Goal: Information Seeking & Learning: Learn about a topic

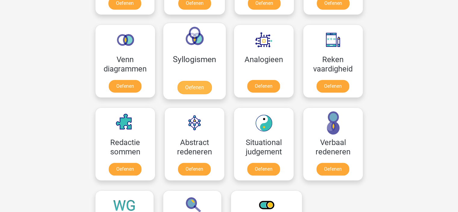
scroll to position [301, 0]
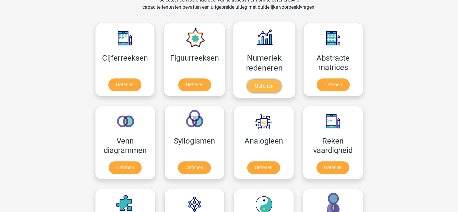
click at [263, 85] on link "Oefenen" at bounding box center [264, 85] width 34 height 13
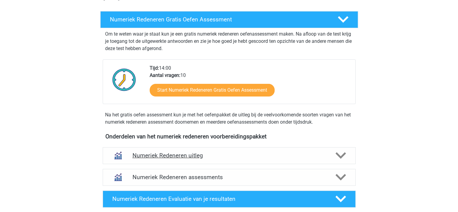
scroll to position [120, 0]
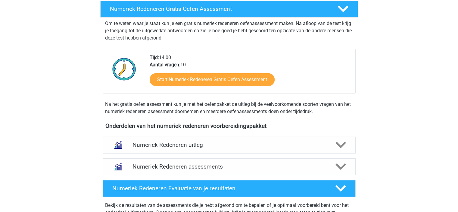
click at [330, 166] on div at bounding box center [340, 166] width 20 height 11
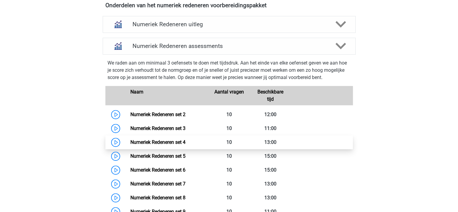
scroll to position [301, 0]
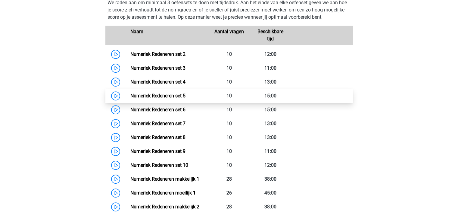
click at [130, 94] on link "Numeriek Redeneren set 5" at bounding box center [157, 96] width 55 height 6
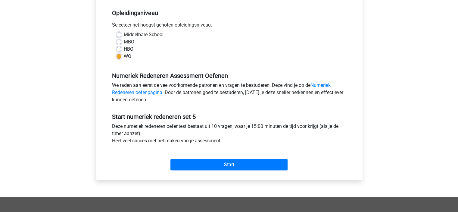
scroll to position [120, 0]
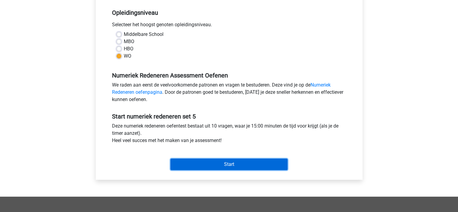
click at [235, 163] on input "Start" at bounding box center [228, 163] width 117 height 11
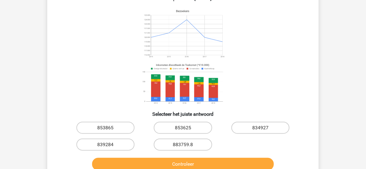
scroll to position [72, 0]
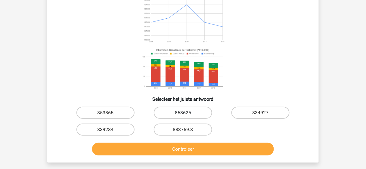
click at [192, 112] on label "853625" at bounding box center [183, 113] width 58 height 12
click at [187, 113] on input "853625" at bounding box center [185, 115] width 4 height 4
radio input "true"
click at [193, 142] on div "Controleer" at bounding box center [183, 148] width 252 height 20
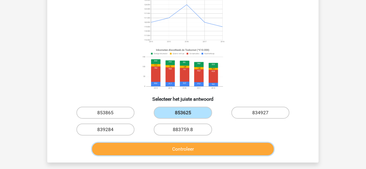
click at [192, 147] on button "Controleer" at bounding box center [183, 149] width 182 height 13
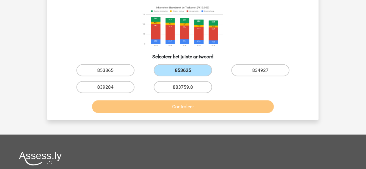
scroll to position [120, 0]
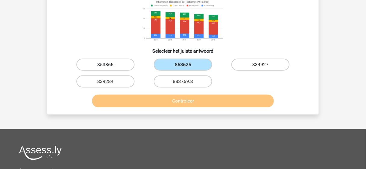
click at [105, 68] on label "853865" at bounding box center [105, 65] width 58 height 12
click at [106, 68] on input "853865" at bounding box center [108, 67] width 4 height 4
radio input "true"
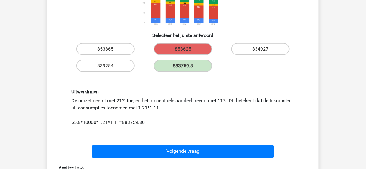
scroll to position [145, 0]
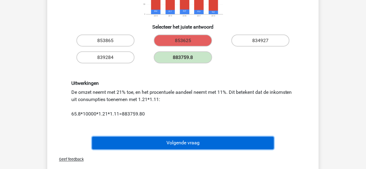
click at [183, 141] on button "Volgende vraag" at bounding box center [183, 143] width 182 height 13
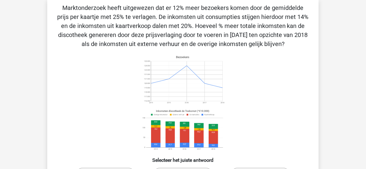
scroll to position [28, 0]
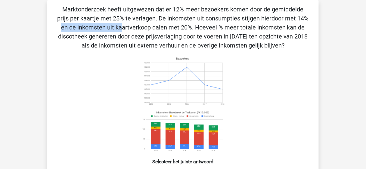
drag, startPoint x: 163, startPoint y: 15, endPoint x: 229, endPoint y: 23, distance: 66.1
click at [229, 23] on p "Marktonderzoek heeft uitgewezen dat er 12% meer bezoekers komen door de gemidde…" at bounding box center [183, 27] width 252 height 45
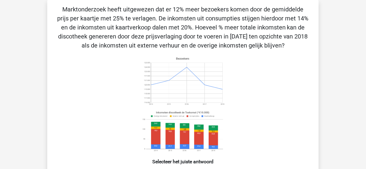
drag, startPoint x: 122, startPoint y: 14, endPoint x: 133, endPoint y: 13, distance: 11.2
click at [122, 14] on p "Marktonderzoek heeft uitgewezen dat er 12% meer bezoekers komen door de gemidde…" at bounding box center [183, 27] width 252 height 45
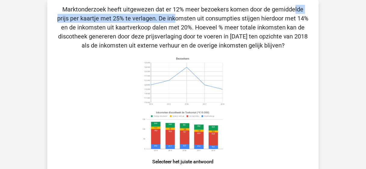
drag, startPoint x: 153, startPoint y: 9, endPoint x: 295, endPoint y: 13, distance: 141.6
click at [295, 13] on p "Marktonderzoek heeft uitgewezen dat er 12% meer bezoekers komen door de gemidde…" at bounding box center [183, 27] width 252 height 45
drag, startPoint x: 148, startPoint y: 31, endPoint x: 219, endPoint y: 44, distance: 72.8
click at [219, 44] on p "Marktonderzoek heeft uitgewezen dat er 12% meer bezoekers komen door de gemidde…" at bounding box center [183, 27] width 252 height 45
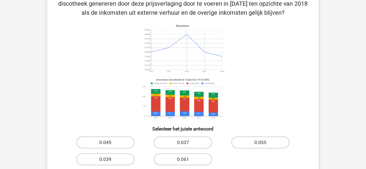
scroll to position [100, 0]
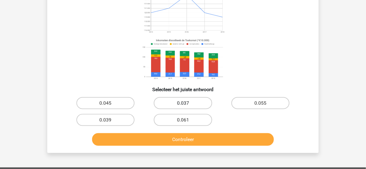
click at [182, 104] on label "0.037" at bounding box center [183, 103] width 58 height 12
click at [183, 104] on input "0.037" at bounding box center [185, 105] width 4 height 4
radio input "true"
click at [193, 132] on div "Controleer" at bounding box center [183, 139] width 252 height 20
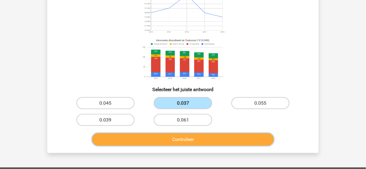
click at [194, 138] on button "Controleer" at bounding box center [183, 139] width 182 height 13
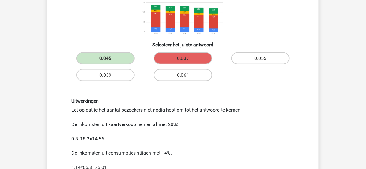
scroll to position [217, 0]
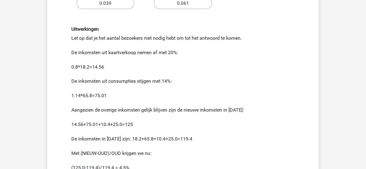
click at [130, 43] on div "Uitwerkingen Let op dat je het aantal bezoekers niet nodig hebt om tot het antw…" at bounding box center [183, 98] width 232 height 145
click at [130, 38] on div "Uitwerkingen Let op dat je het aantal bezoekers niet nodig hebt om tot het antw…" at bounding box center [183, 98] width 232 height 145
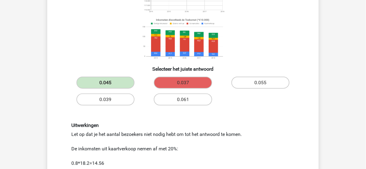
scroll to position [169, 0]
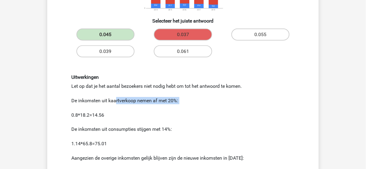
drag, startPoint x: 117, startPoint y: 100, endPoint x: 185, endPoint y: 106, distance: 68.9
click at [185, 106] on div "Uitwerkingen Let op dat je het aantal bezoekers niet nodig hebt om tot het antw…" at bounding box center [183, 146] width 232 height 145
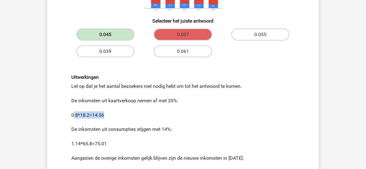
drag, startPoint x: 74, startPoint y: 112, endPoint x: 105, endPoint y: 114, distance: 30.4
click at [105, 114] on div "Uitwerkingen Let op dat je het aantal bezoekers niet nodig hebt om tot het antw…" at bounding box center [183, 146] width 232 height 145
click at [120, 113] on div "Uitwerkingen Let op dat je het aantal bezoekers niet nodig hebt om tot het antw…" at bounding box center [183, 146] width 232 height 145
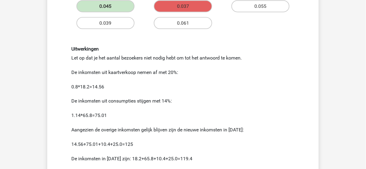
scroll to position [265, 0]
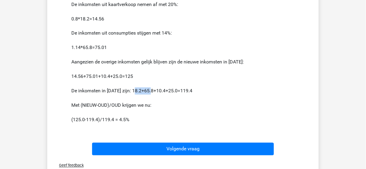
drag, startPoint x: 135, startPoint y: 93, endPoint x: 153, endPoint y: 94, distance: 17.5
click at [153, 94] on div "Uitwerkingen Let op dat je het aantal bezoekers niet nodig hebt om tot het antw…" at bounding box center [183, 50] width 232 height 145
click at [113, 120] on div "Uitwerkingen Let op dat je het aantal bezoekers niet nodig hebt om tot het antw…" at bounding box center [183, 50] width 232 height 145
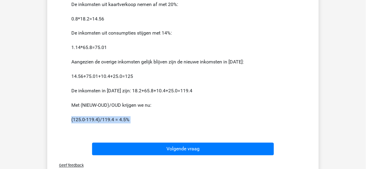
click at [113, 120] on div "Uitwerkingen Let op dat je het aantal bezoekers niet nodig hebt om tot het antw…" at bounding box center [183, 50] width 232 height 145
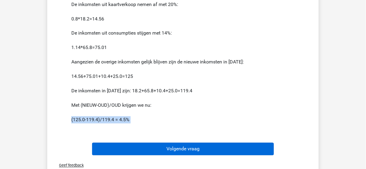
copy div "(125.0-119.4)/119.4 = 4.5% Volgende vraag"
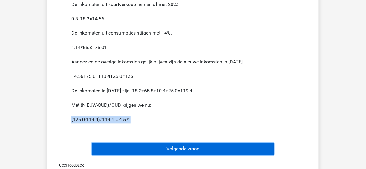
click at [150, 147] on button "Volgende vraag" at bounding box center [183, 149] width 182 height 13
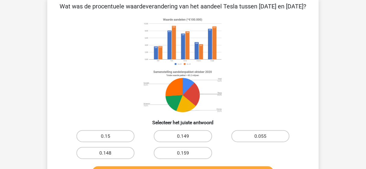
scroll to position [28, 0]
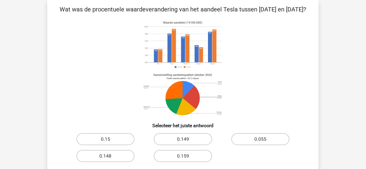
drag, startPoint x: 152, startPoint y: 6, endPoint x: 203, endPoint y: 7, distance: 50.3
click at [203, 7] on p "Wat was de procentuele waardeverandering van het aandeel Tesla tussen november …" at bounding box center [183, 9] width 252 height 9
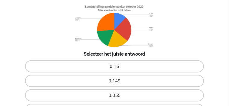
scroll to position [103, 0]
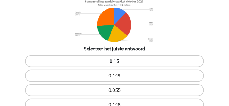
click at [72, 67] on label "0.15" at bounding box center [114, 61] width 179 height 12
click at [114, 65] on input "0.15" at bounding box center [116, 63] width 4 height 4
radio input "true"
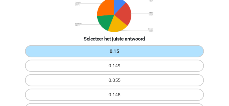
scroll to position [118, 0]
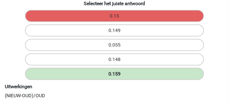
click at [114, 68] on label "0.159" at bounding box center [114, 74] width 179 height 12
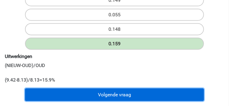
click at [115, 93] on button "Volgende vraag" at bounding box center [114, 94] width 179 height 13
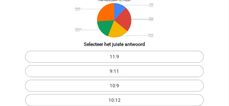
scroll to position [118, 0]
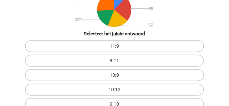
click at [166, 69] on label "10:9" at bounding box center [114, 75] width 179 height 12
click at [118, 75] on input "10:9" at bounding box center [116, 77] width 4 height 4
radio input "true"
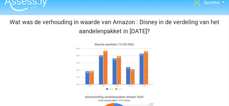
scroll to position [0, 0]
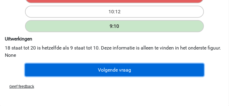
click at [117, 73] on button "Volgende vraag" at bounding box center [114, 70] width 179 height 13
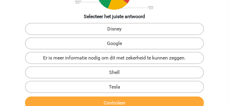
scroll to position [148, 0]
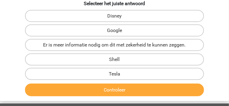
click at [117, 74] on input "Tesla" at bounding box center [116, 76] width 4 height 4
radio input "true"
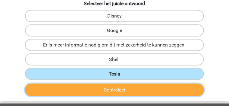
click at [115, 89] on button "Controleer" at bounding box center [114, 89] width 179 height 13
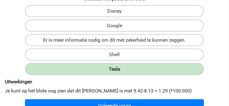
scroll to position [193, 0]
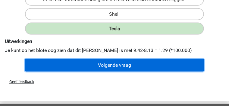
click at [125, 71] on button "Volgende vraag" at bounding box center [114, 65] width 179 height 13
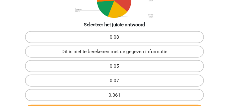
scroll to position [135, 0]
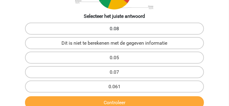
drag, startPoint x: 62, startPoint y: 40, endPoint x: 65, endPoint y: 41, distance: 3.2
click at [62, 35] on label "0.08" at bounding box center [114, 29] width 179 height 12
click at [114, 33] on input "0.08" at bounding box center [116, 31] width 4 height 4
radio input "true"
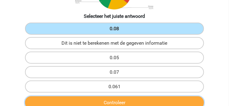
click at [120, 100] on button "Controleer" at bounding box center [114, 102] width 179 height 13
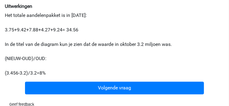
scroll to position [256, 0]
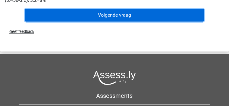
click at [114, 21] on button "Volgende vraag" at bounding box center [114, 15] width 179 height 13
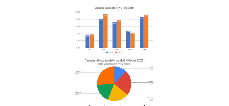
scroll to position [28, 0]
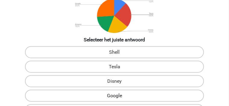
click at [61, 89] on label "Google" at bounding box center [114, 95] width 179 height 12
click at [114, 95] on input "Google" at bounding box center [116, 97] width 4 height 4
radio input "true"
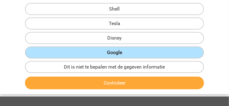
scroll to position [148, 0]
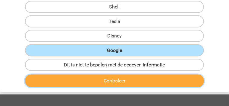
click at [104, 75] on button "Controleer" at bounding box center [114, 80] width 179 height 13
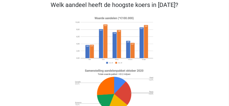
scroll to position [30, 0]
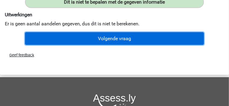
click at [119, 45] on button "Volgende vraag" at bounding box center [114, 38] width 179 height 13
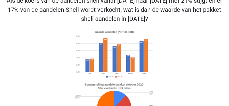
scroll to position [28, 0]
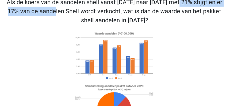
drag, startPoint x: 79, startPoint y: 8, endPoint x: 161, endPoint y: 11, distance: 81.9
click at [161, 11] on p "Als de koers van de aandelen shell vanaf december 2020 naar Januari 2021 met 21…" at bounding box center [114, 11] width 224 height 27
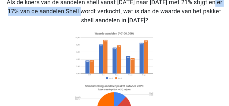
drag, startPoint x: 191, startPoint y: 12, endPoint x: 108, endPoint y: 11, distance: 83.1
click at [108, 11] on p "Als de koers van de aandelen shell vanaf december 2020 naar Januari 2021 met 21…" at bounding box center [114, 11] width 224 height 27
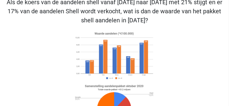
click at [92, 73] on image at bounding box center [114, 56] width 83 height 52
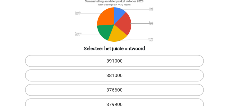
scroll to position [105, 0]
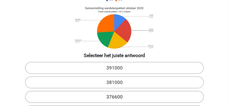
click at [159, 91] on label "376600" at bounding box center [114, 97] width 179 height 12
click at [118, 97] on input "376600" at bounding box center [116, 99] width 4 height 4
radio input "true"
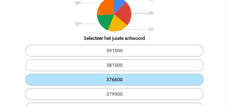
scroll to position [135, 0]
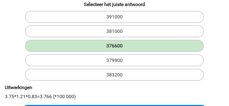
scroll to position [181, 0]
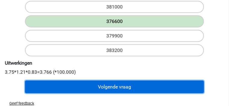
click at [89, 83] on button "Volgende vraag" at bounding box center [114, 86] width 179 height 13
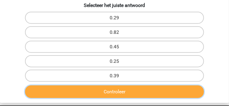
scroll to position [148, 0]
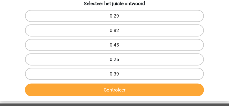
click at [67, 53] on label "0.25" at bounding box center [114, 59] width 179 height 12
click at [114, 59] on input "0.25" at bounding box center [116, 61] width 4 height 4
radio input "true"
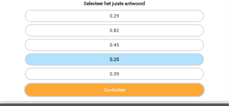
click at [110, 83] on button "Controleer" at bounding box center [114, 89] width 179 height 13
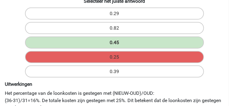
scroll to position [166, 0]
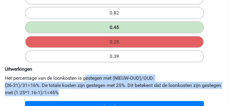
drag, startPoint x: 34, startPoint y: 61, endPoint x: 177, endPoint y: 81, distance: 144.1
click at [177, 81] on div "Uitwerkingen Het percentage van de loonkosten is gestegen met (NIEUW-OUD)/OUD: …" at bounding box center [114, 81] width 224 height 35
copy div "Het percentage van de loonkosten is gestegen met (NIEUW-OUD)/OUD: (36-31)/31=16…"
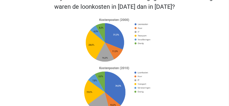
scroll to position [0, 0]
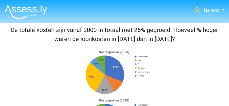
click at [76, 37] on p "De totale kosten zijn vanaf 2000 in totaal met 25% gegroeid. Hoeveel % hoger wa…" at bounding box center [114, 34] width 224 height 18
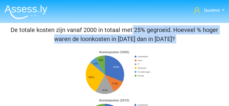
click at [76, 37] on p "De totale kosten zijn vanaf 2000 in totaal met 25% gegroeid. Hoeveel % hoger wa…" at bounding box center [114, 34] width 224 height 18
copy div "De totale kosten zijn vanaf 2000 in totaal met 25% gegroeid. Hoeveel % hoger wa…"
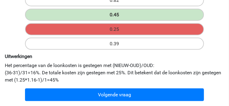
scroll to position [196, 0]
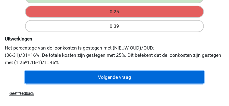
click at [95, 73] on button "Volgende vraag" at bounding box center [114, 77] width 179 height 13
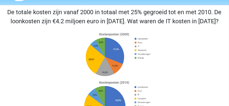
scroll to position [13, 0]
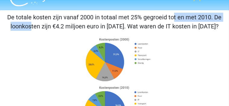
drag, startPoint x: 64, startPoint y: 27, endPoint x: 127, endPoint y: 28, distance: 63.2
click at [127, 28] on p "De totale kosten zijn vanaf 2000 in totaal met 25% gegroeid tot en met 2010. De…" at bounding box center [114, 22] width 224 height 18
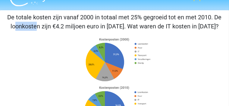
click at [127, 28] on p "De totale kosten zijn vanaf 2000 in totaal met 25% gegroeid tot en met 2010. De…" at bounding box center [114, 22] width 224 height 18
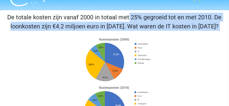
click at [127, 28] on p "De totale kosten zijn vanaf 2000 in totaal met 25% gegroeid tot en met 2010. De…" at bounding box center [114, 22] width 224 height 18
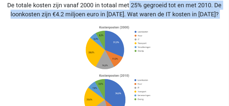
scroll to position [30, 0]
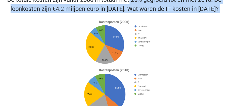
click at [176, 73] on icon at bounding box center [114, 67] width 219 height 99
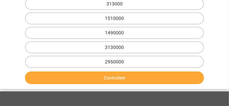
scroll to position [166, 0]
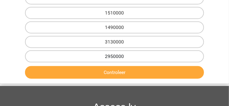
click at [104, 50] on label "2950000" at bounding box center [114, 56] width 179 height 12
click at [114, 56] on input "2950000" at bounding box center [116, 58] width 4 height 4
radio input "true"
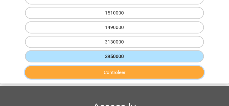
click at [108, 66] on button "Controleer" at bounding box center [114, 72] width 179 height 13
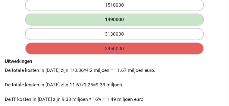
scroll to position [181, 0]
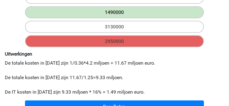
click at [172, 81] on div "Uitwerkingen De totale kosten in 2010 zijn 1/0.36*4.2 miljoen = 11.67 miljoen e…" at bounding box center [114, 73] width 228 height 44
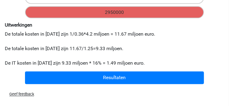
scroll to position [226, 0]
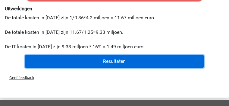
click at [107, 68] on button "Resultaten" at bounding box center [114, 61] width 179 height 13
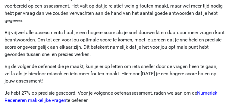
scroll to position [1009, 0]
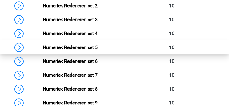
scroll to position [434, 0]
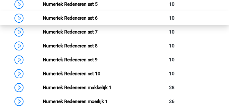
click at [43, 21] on link "Numeriek Redeneren set 6" at bounding box center [70, 18] width 55 height 6
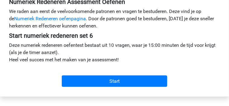
scroll to position [226, 0]
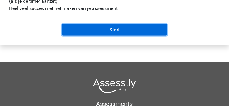
click at [95, 36] on input "Start" at bounding box center [114, 29] width 105 height 11
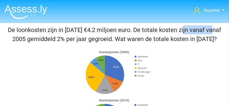
drag, startPoint x: 88, startPoint y: 37, endPoint x: 104, endPoint y: 38, distance: 15.7
click at [104, 38] on p "De loonkosten zijn in [DATE] €4.2 miljoen euro. De totale kosten zijn vanaf van…" at bounding box center [114, 34] width 224 height 18
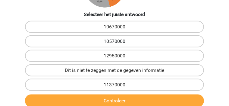
scroll to position [151, 0]
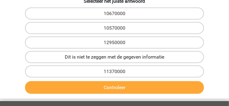
click at [69, 60] on label "Dit is niet te zeggen met de gegeven informatie" at bounding box center [114, 57] width 179 height 12
click at [114, 60] on input "Dit is niet te zeggen met de gegeven informatie" at bounding box center [116, 59] width 4 height 4
radio input "true"
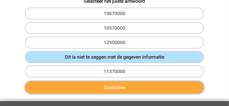
click at [109, 90] on button "Controleer" at bounding box center [114, 87] width 179 height 13
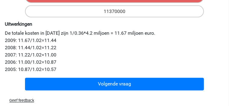
scroll to position [211, 0]
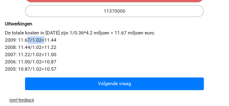
drag, startPoint x: 66, startPoint y: 56, endPoint x: 71, endPoint y: 57, distance: 4.8
click at [71, 57] on div "Uitwerkingen De totale kosten in [DATE] zijn 1/0.36*4.2 miljoen = 11.67 miljoen…" at bounding box center [114, 46] width 228 height 51
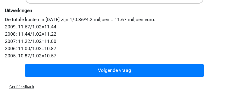
scroll to position [226, 0]
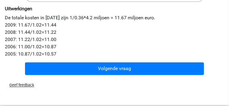
click at [108, 60] on div "Uitwerkingen De totale kosten in [DATE] zijn 1/0.36*4.2 miljoen = 11.67 miljoen…" at bounding box center [114, 31] width 224 height 56
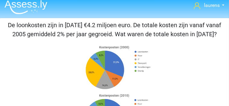
scroll to position [0, 0]
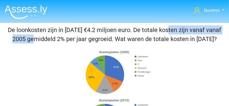
drag, startPoint x: 62, startPoint y: 33, endPoint x: 133, endPoint y: 41, distance: 71.2
click at [133, 41] on p "De loonkosten zijn in [DATE] €4.2 miljoen euro. De totale kosten zijn vanaf van…" at bounding box center [114, 34] width 224 height 18
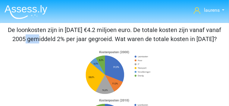
click at [133, 41] on p "De loonkosten zijn in [DATE] €4.2 miljoen euro. De totale kosten zijn vanaf van…" at bounding box center [114, 34] width 224 height 18
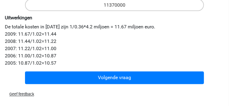
scroll to position [256, 0]
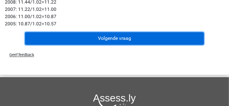
click at [105, 45] on button "Volgende vraag" at bounding box center [114, 38] width 179 height 13
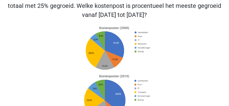
scroll to position [28, 0]
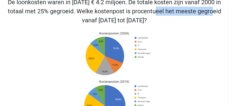
drag, startPoint x: 80, startPoint y: 14, endPoint x: 125, endPoint y: 16, distance: 44.6
click at [125, 16] on p "De loonkosten waren in [DATE] € 4.2 miljoen. De totale kosten zijn vanaf 2000 i…" at bounding box center [114, 11] width 224 height 27
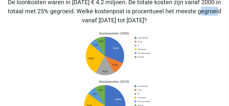
click at [125, 16] on p "De loonkosten waren in [DATE] € 4.2 miljoen. De totale kosten zijn vanaf 2000 i…" at bounding box center [114, 11] width 224 height 27
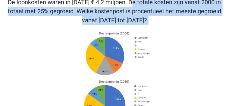
click at [125, 16] on p "De loonkosten waren in [DATE] € 4.2 miljoen. De totale kosten zijn vanaf 2000 i…" at bounding box center [114, 11] width 224 height 27
click at [125, 17] on p "De loonkosten waren in [DATE] € 4.2 miljoen. De totale kosten zijn vanaf 2000 i…" at bounding box center [114, 11] width 224 height 27
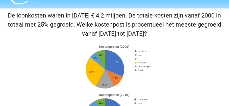
scroll to position [13, 0]
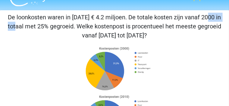
drag, startPoint x: 104, startPoint y: 24, endPoint x: 125, endPoint y: 24, distance: 20.2
click at [125, 24] on p "De loonkosten waren in [DATE] € 4.2 miljoen. De totale kosten zijn vanaf 2000 i…" at bounding box center [114, 26] width 224 height 27
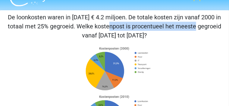
drag, startPoint x: 22, startPoint y: 31, endPoint x: 106, endPoint y: 32, distance: 84.0
click at [106, 32] on p "De loonkosten waren in [DATE] € 4.2 miljoen. De totale kosten zijn vanaf 2000 i…" at bounding box center [114, 26] width 224 height 27
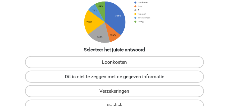
scroll to position [118, 0]
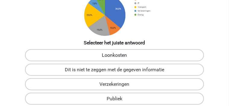
click at [72, 61] on label "Loonkosten" at bounding box center [114, 55] width 179 height 12
click at [114, 59] on input "Loonkosten" at bounding box center [116, 57] width 4 height 4
radio input "true"
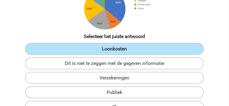
scroll to position [163, 0]
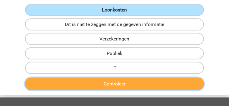
click at [104, 80] on button "Controleer" at bounding box center [114, 83] width 179 height 13
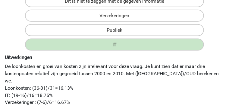
scroll to position [193, 0]
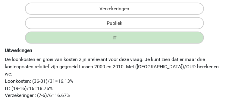
drag, startPoint x: 64, startPoint y: 69, endPoint x: 151, endPoint y: 77, distance: 87.4
click at [151, 77] on div "Uitwerkingen De loonkosten en groei van kosten zijn irrelevant voor deze vraag.…" at bounding box center [114, 87] width 228 height 80
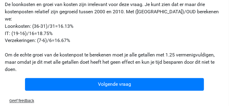
scroll to position [253, 0]
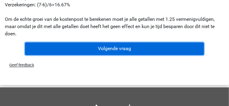
click at [120, 55] on button "Volgende vraag" at bounding box center [114, 48] width 179 height 13
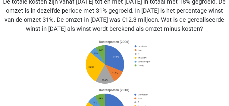
scroll to position [28, 0]
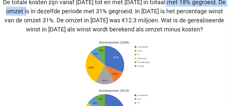
drag, startPoint x: 82, startPoint y: 11, endPoint x: 145, endPoint y: 13, distance: 63.5
click at [145, 13] on p "De totale kosten zijn vanaf [DATE] tot en met [DATE] in totaal met 18% gegroeid…" at bounding box center [114, 16] width 224 height 36
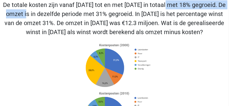
scroll to position [30, 0]
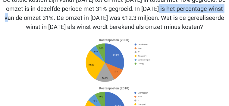
drag, startPoint x: 106, startPoint y: 16, endPoint x: 165, endPoint y: 16, distance: 59.3
click at [165, 16] on p "De totale kosten zijn vanaf [DATE] tot en met [DATE] in totaal met 18% gegroeid…" at bounding box center [114, 13] width 224 height 36
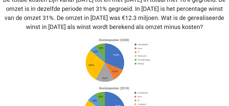
click at [106, 26] on p "De totale kosten zijn vanaf [DATE] tot en met [DATE] in totaal met 18% gegroeid…" at bounding box center [114, 13] width 224 height 36
drag, startPoint x: 190, startPoint y: 24, endPoint x: 199, endPoint y: 24, distance: 9.0
click at [199, 24] on p "De totale kosten zijn vanaf [DATE] tot en met [DATE] in totaal met 18% gegroeid…" at bounding box center [114, 13] width 224 height 36
drag, startPoint x: 193, startPoint y: 25, endPoint x: 207, endPoint y: 24, distance: 13.9
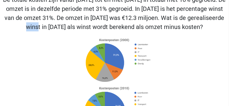
click at [207, 24] on p "De totale kosten zijn vanaf [DATE] tot en met [DATE] in totaal met 18% gegroeid…" at bounding box center [114, 13] width 224 height 36
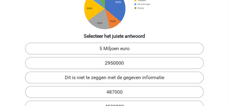
scroll to position [135, 0]
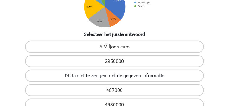
click at [157, 80] on label "Dit is niet te zeggen met de gegeven informatie" at bounding box center [114, 76] width 179 height 12
click at [118, 79] on input "Dit is niet te zeggen met de gegeven informatie" at bounding box center [116, 78] width 4 height 4
radio input "true"
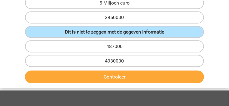
scroll to position [196, 0]
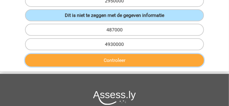
click at [128, 67] on button "Controleer" at bounding box center [114, 60] width 179 height 13
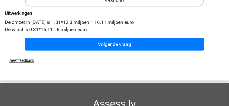
scroll to position [241, 0]
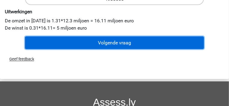
click at [113, 49] on button "Volgende vraag" at bounding box center [114, 42] width 179 height 13
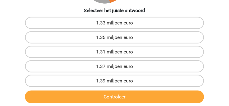
scroll to position [151, 0]
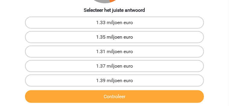
click at [123, 43] on label "1.35 miljoen euro" at bounding box center [114, 37] width 179 height 12
click at [118, 41] on input "1.35 miljoen euro" at bounding box center [116, 39] width 4 height 4
radio input "true"
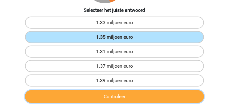
click at [125, 90] on button "Controleer" at bounding box center [114, 96] width 179 height 13
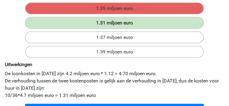
scroll to position [181, 0]
